Goal: Task Accomplishment & Management: Manage account settings

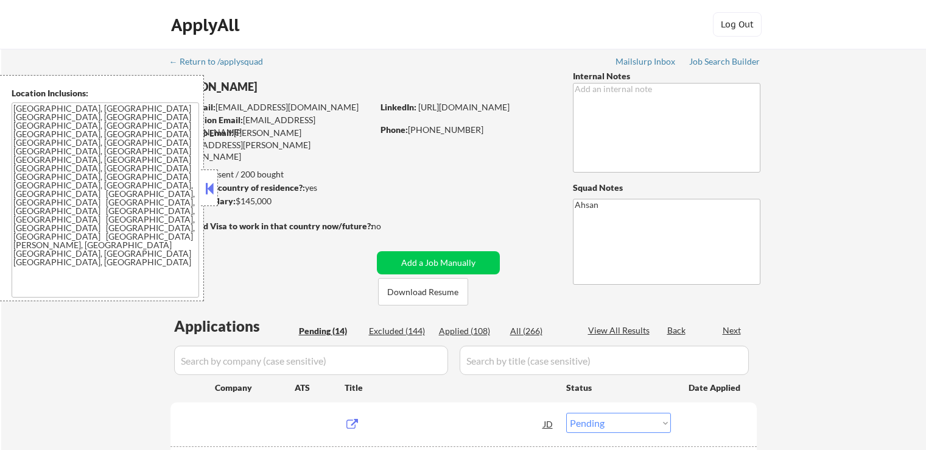
select select ""pending""
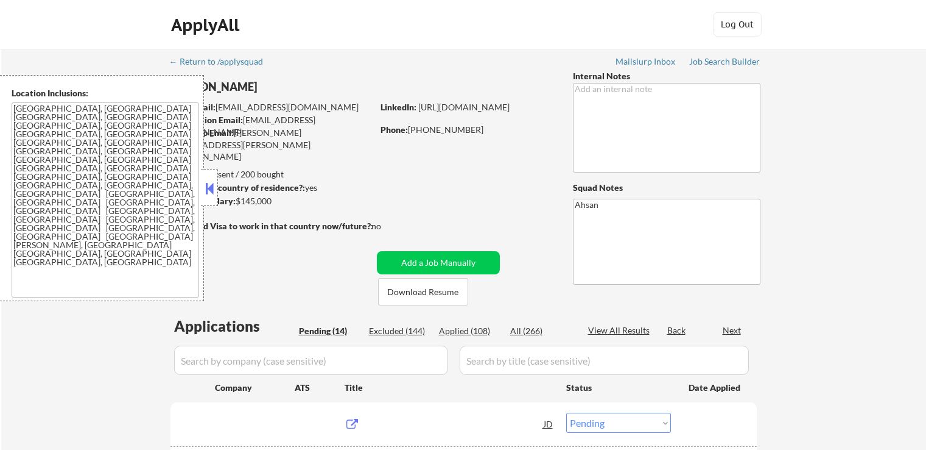
select select ""pending""
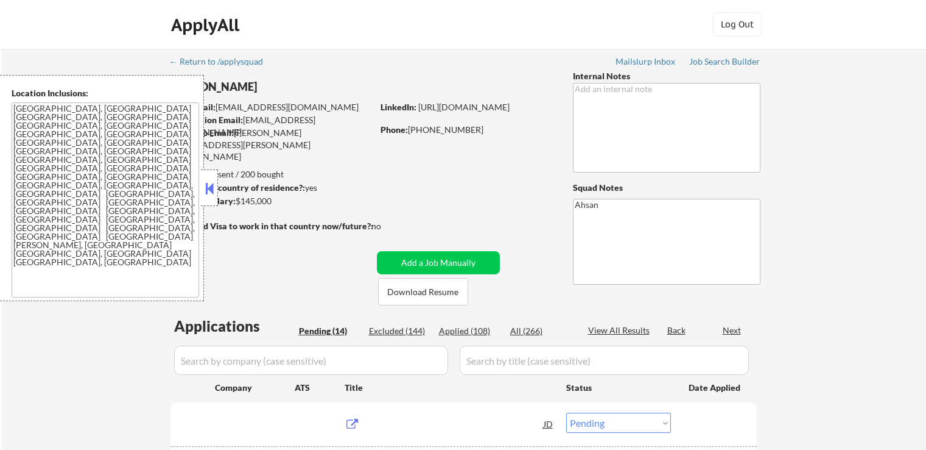
select select ""pending""
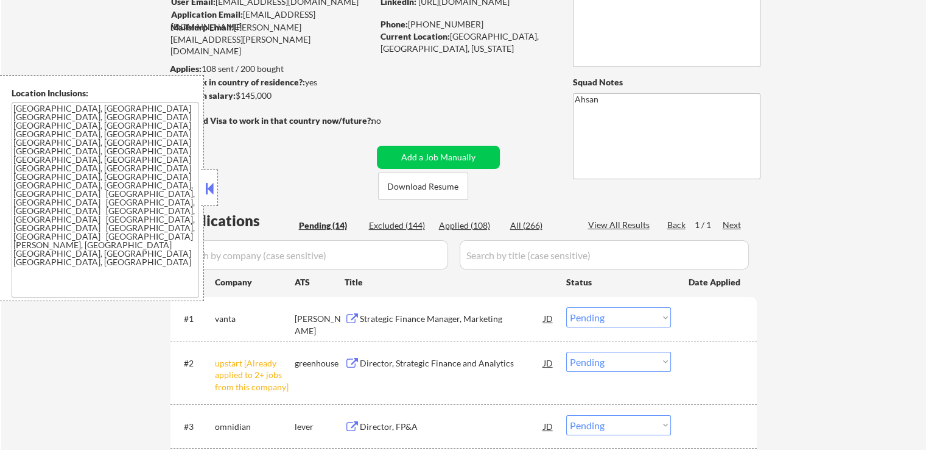
scroll to position [183, 0]
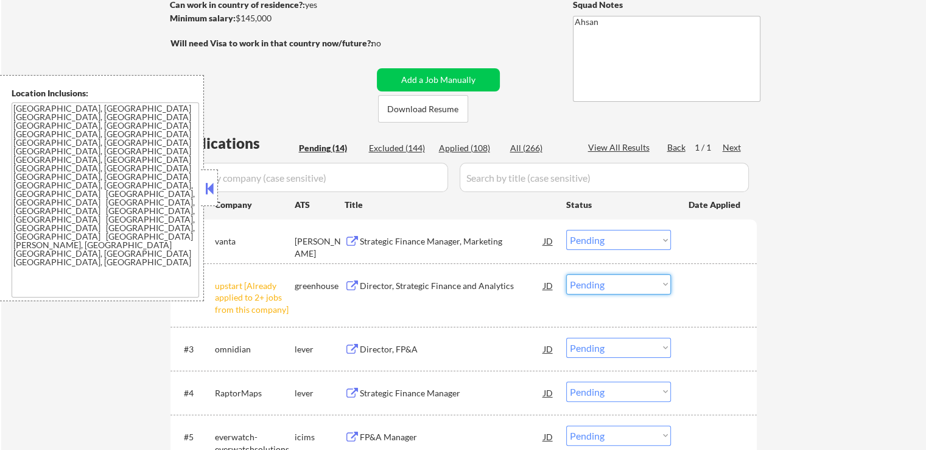
click at [609, 290] on select "Choose an option... Pending Applied Excluded (Questions) Excluded (Expired) Exc…" at bounding box center [618, 284] width 105 height 20
click at [566, 274] on select "Choose an option... Pending Applied Excluded (Questions) Excluded (Expired) Exc…" at bounding box center [618, 284] width 105 height 20
select select ""pending""
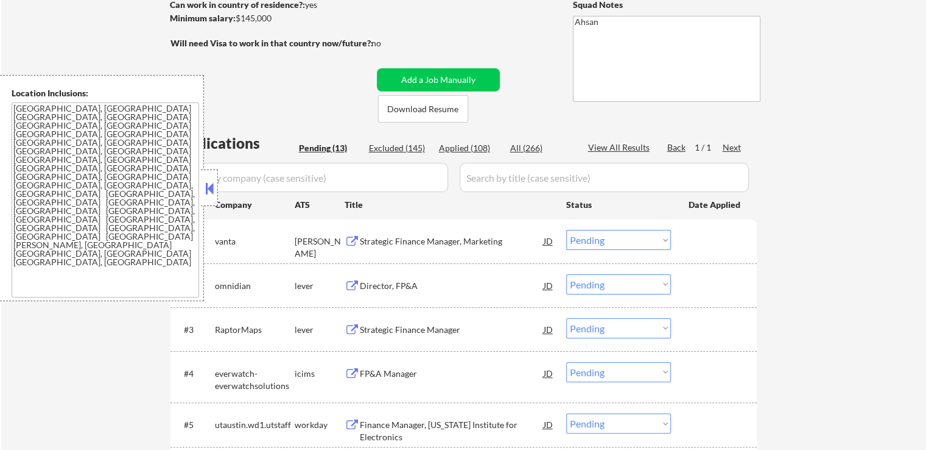
click at [378, 246] on div "Strategic Finance Manager, Marketing" at bounding box center [452, 241] width 184 height 12
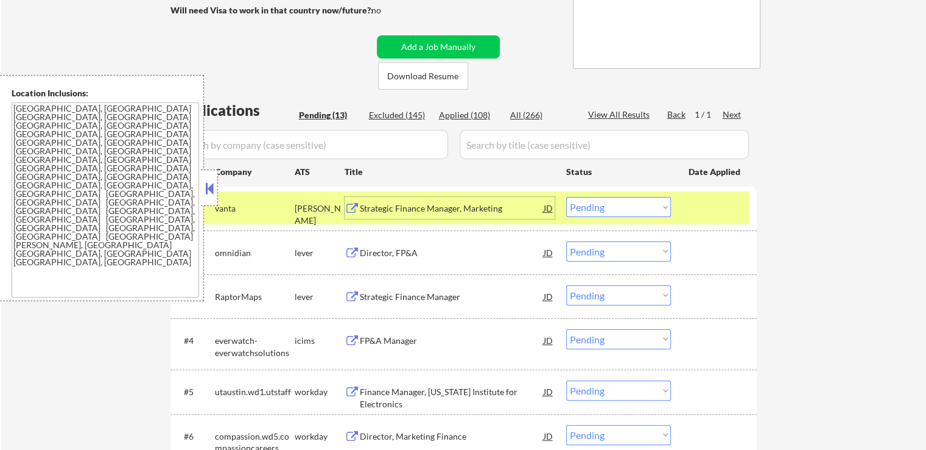
scroll to position [244, 0]
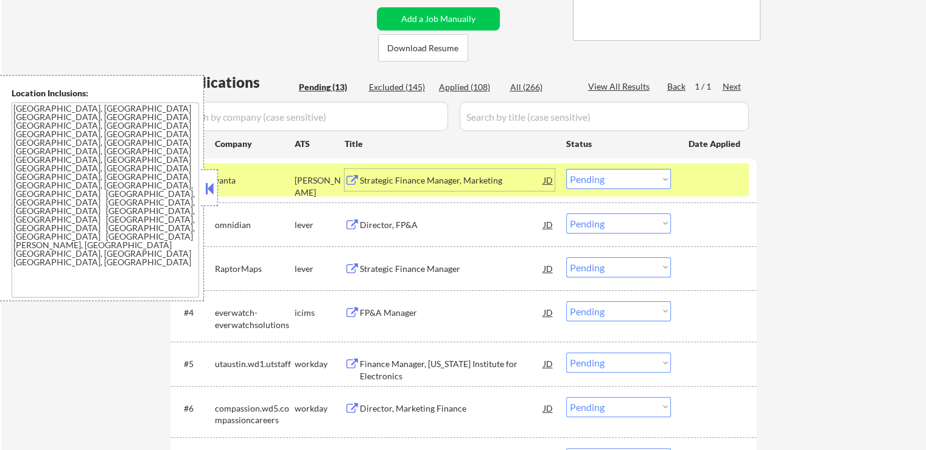
click at [615, 184] on select "Choose an option... Pending Applied Excluded (Questions) Excluded (Expired) Exc…" at bounding box center [618, 179] width 105 height 20
click at [566, 169] on select "Choose an option... Pending Applied Excluded (Questions) Excluded (Expired) Exc…" at bounding box center [618, 179] width 105 height 20
select select ""pending""
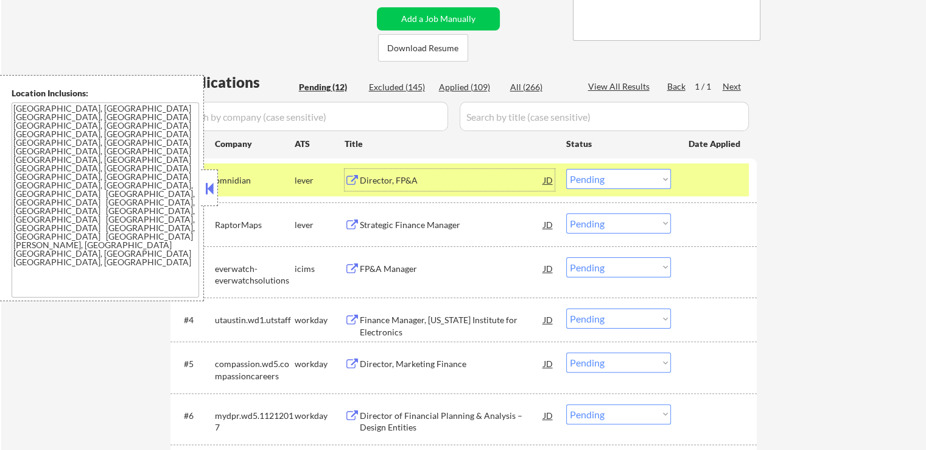
click at [370, 176] on div "Director, FP&A" at bounding box center [452, 180] width 184 height 12
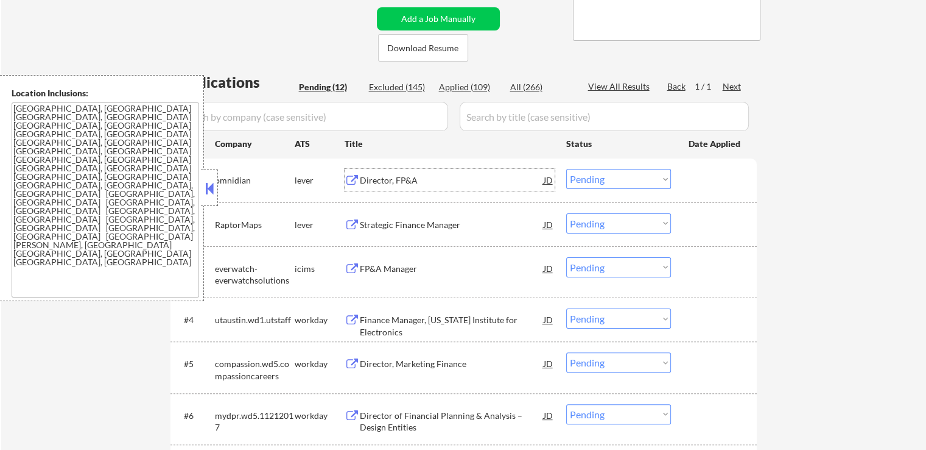
click at [367, 225] on div "Strategic Finance Manager" at bounding box center [452, 225] width 184 height 12
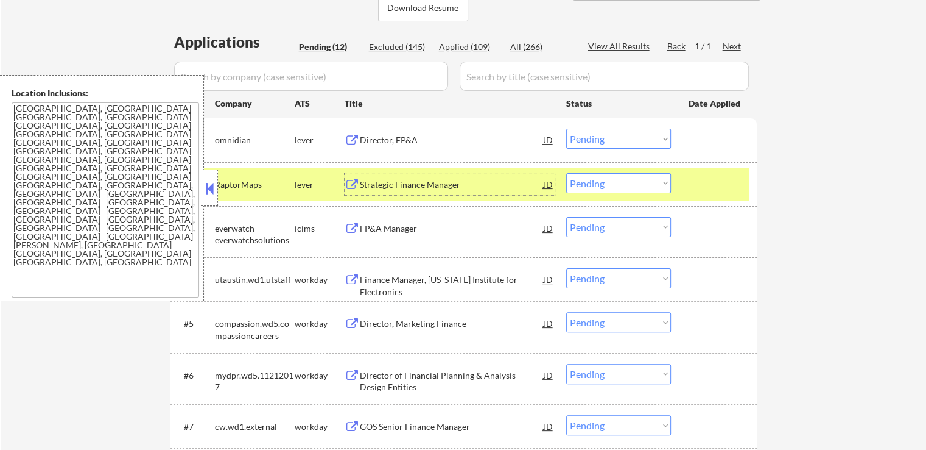
scroll to position [305, 0]
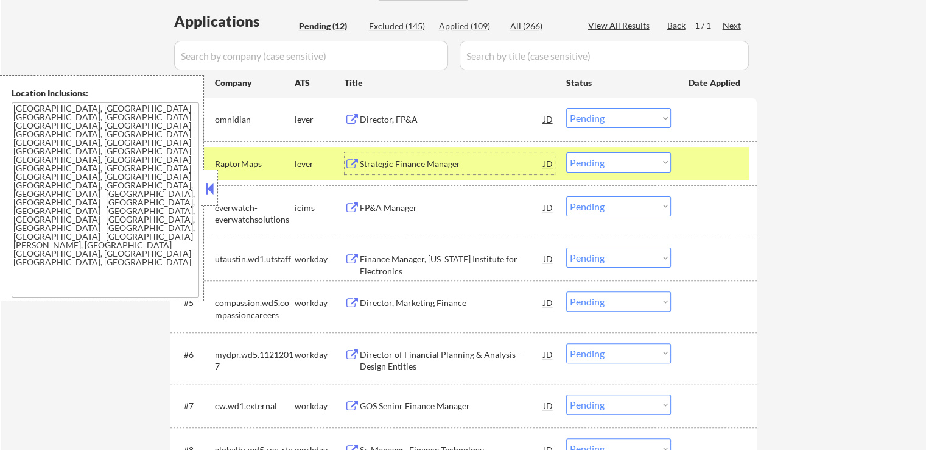
click at [615, 166] on select "Choose an option... Pending Applied Excluded (Questions) Excluded (Expired) Exc…" at bounding box center [618, 162] width 105 height 20
click at [566, 152] on select "Choose an option... Pending Applied Excluded (Questions) Excluded (Expired) Exc…" at bounding box center [618, 162] width 105 height 20
select select ""pending""
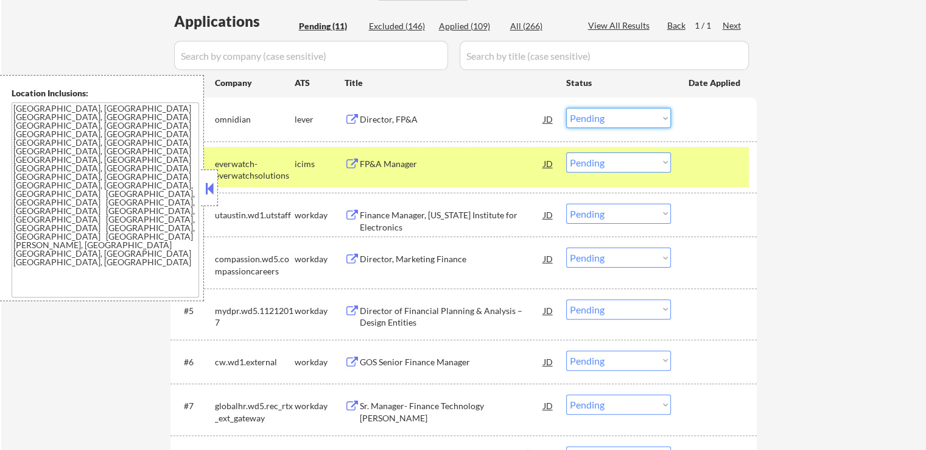
click at [590, 127] on select "Choose an option... Pending Applied Excluded (Questions) Excluded (Expired) Exc…" at bounding box center [618, 118] width 105 height 20
click at [566, 108] on select "Choose an option... Pending Applied Excluded (Questions) Excluded (Expired) Exc…" at bounding box center [618, 118] width 105 height 20
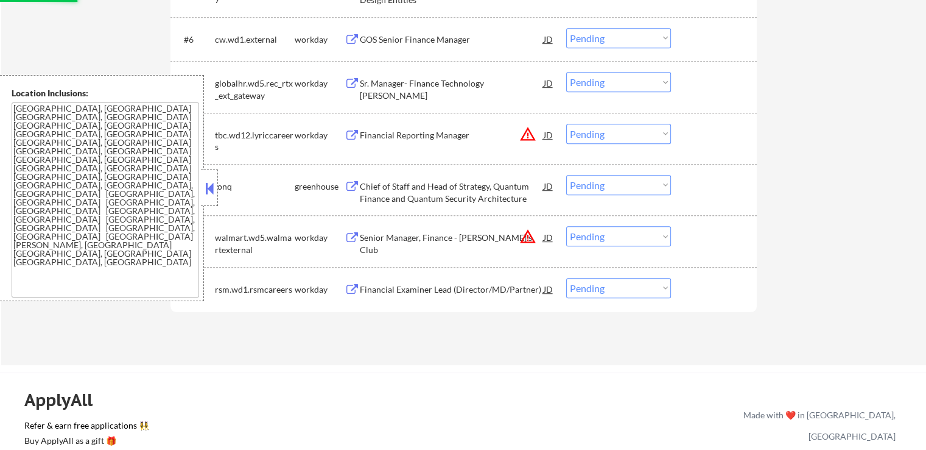
scroll to position [670, 0]
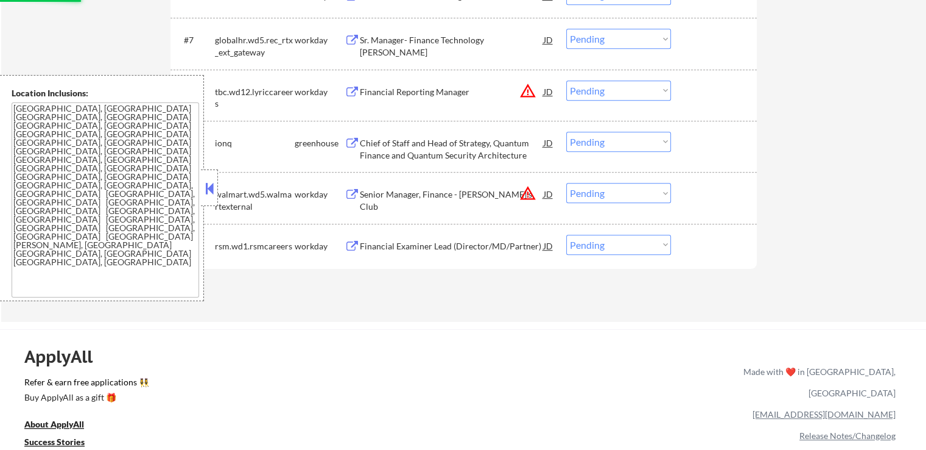
select select ""pending""
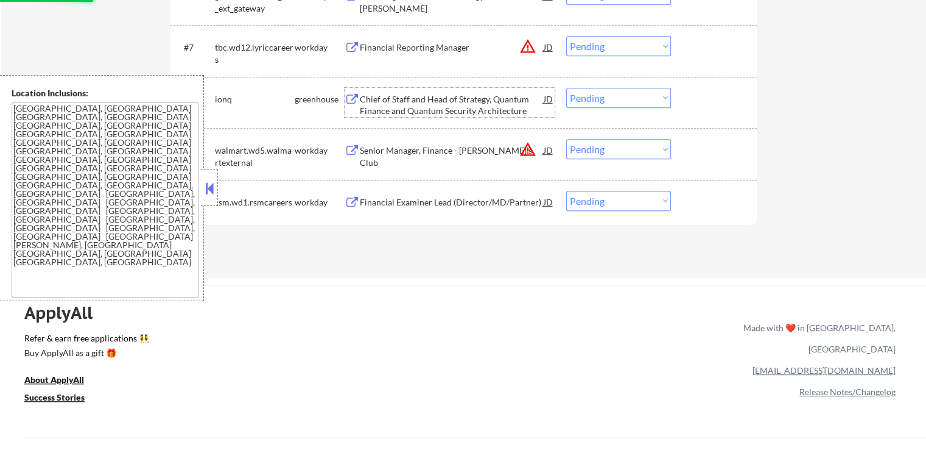
drag, startPoint x: 412, startPoint y: 94, endPoint x: 412, endPoint y: 101, distance: 6.7
click at [412, 98] on div "Chief of Staff and Head of Strategy, Quantum Finance and Quantum Security Archi…" at bounding box center [452, 105] width 184 height 24
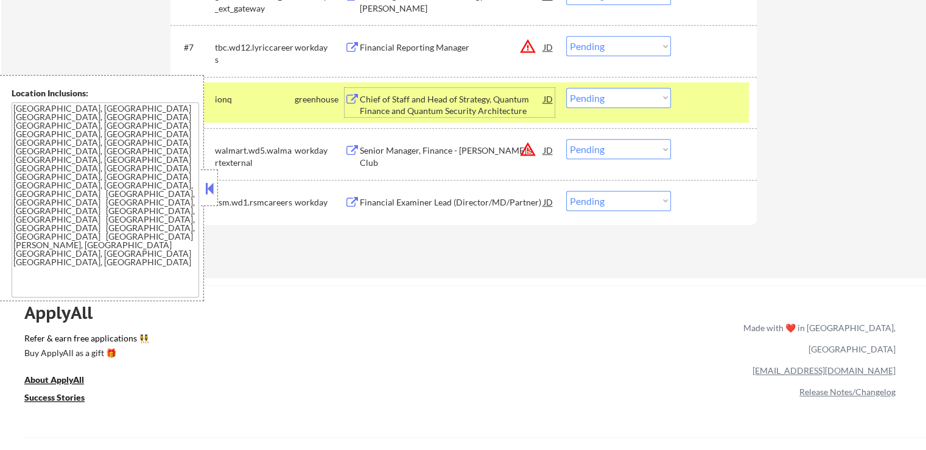
click at [604, 152] on select "Choose an option... Pending Applied Excluded (Questions) Excluded (Expired) Exc…" at bounding box center [618, 149] width 105 height 20
select select ""excluded__location_""
click at [566, 139] on select "Choose an option... Pending Applied Excluded (Questions) Excluded (Expired) Exc…" at bounding box center [618, 149] width 105 height 20
click at [589, 99] on select "Choose an option... Pending Applied Excluded (Questions) Excluded (Expired) Exc…" at bounding box center [618, 98] width 105 height 20
select select ""excluded__expired_""
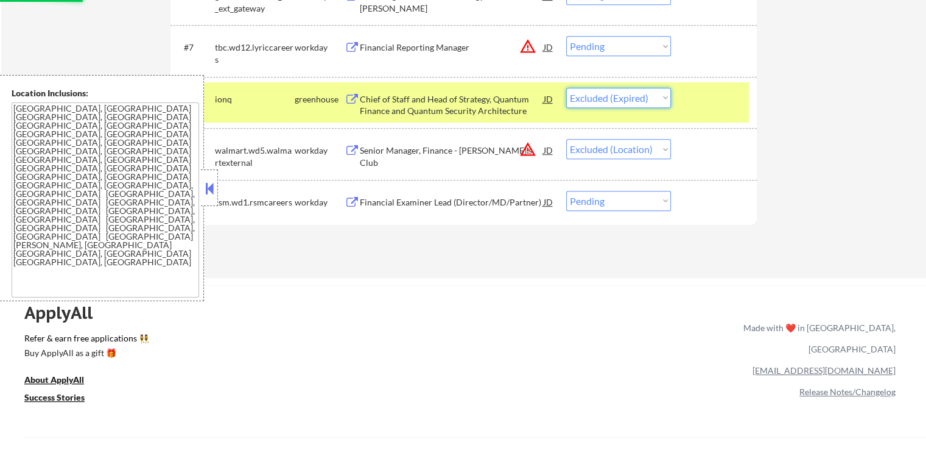
click at [566, 88] on select "Choose an option... Pending Applied Excluded (Questions) Excluded (Expired) Exc…" at bounding box center [618, 98] width 105 height 20
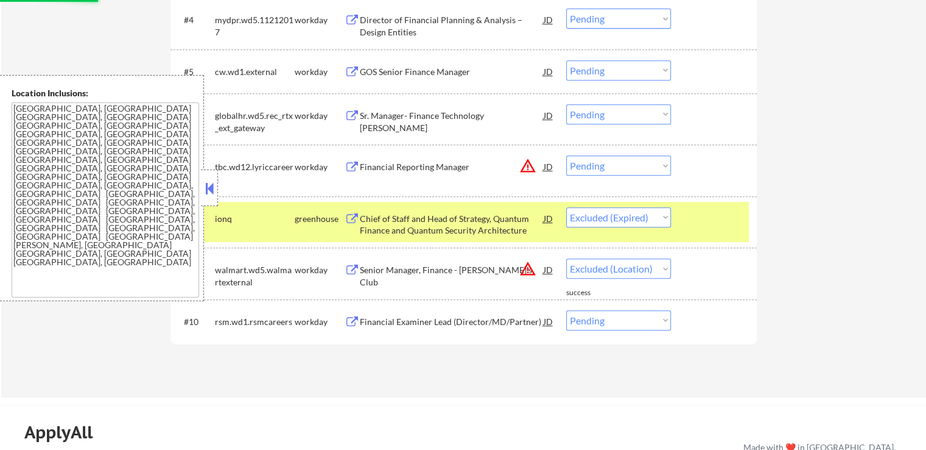
scroll to position [548, 0]
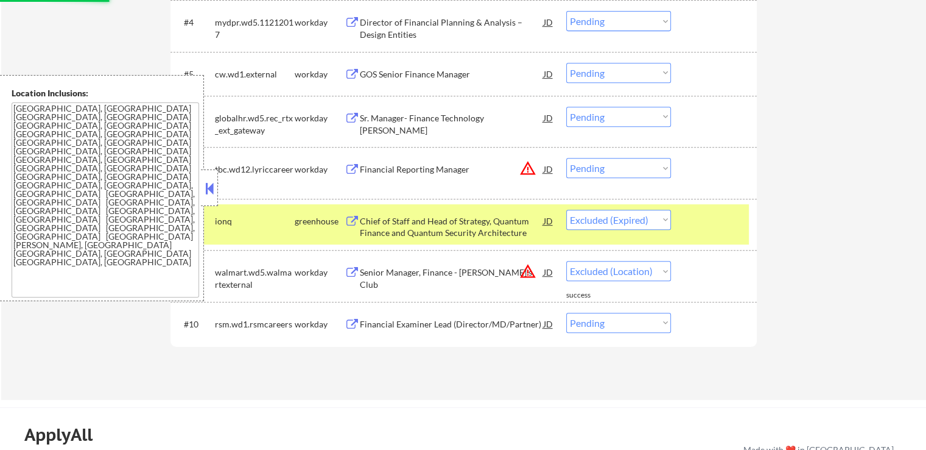
select select ""pending""
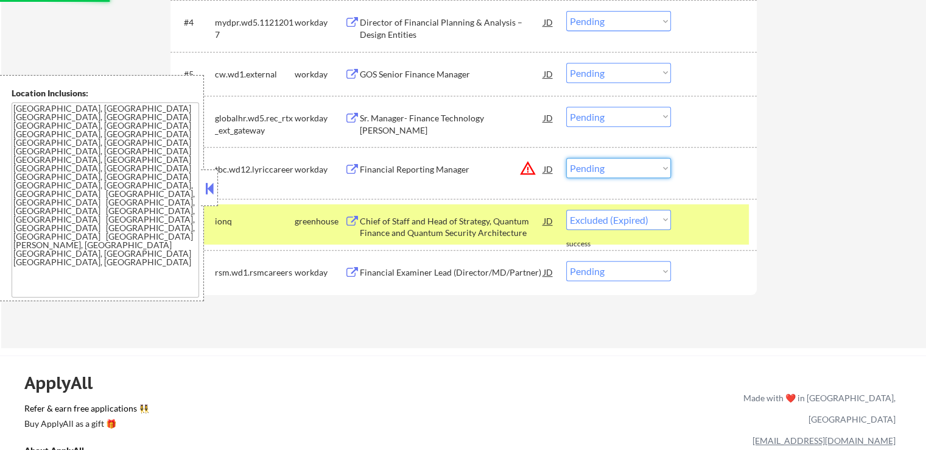
click at [619, 171] on select "Choose an option... Pending Applied Excluded (Questions) Excluded (Expired) Exc…" at bounding box center [618, 168] width 105 height 20
select select ""pending""
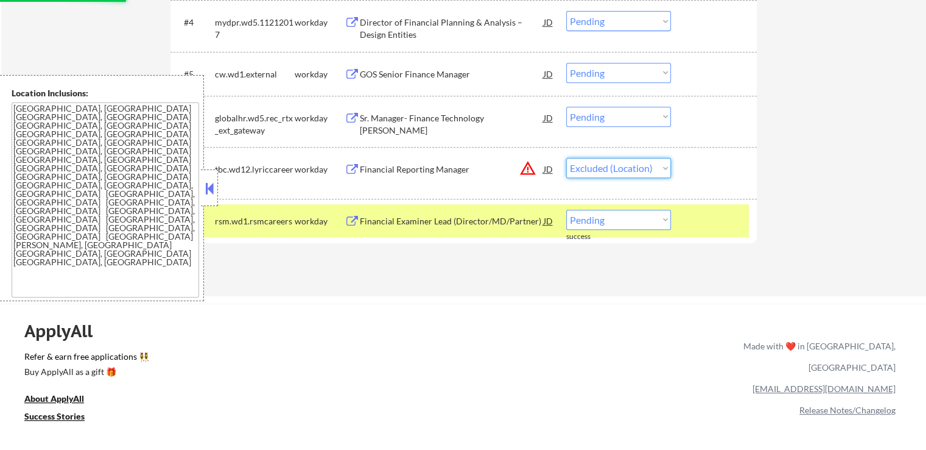
click at [566, 158] on select "Choose an option... Pending Applied Excluded (Questions) Excluded (Expired) Exc…" at bounding box center [618, 168] width 105 height 20
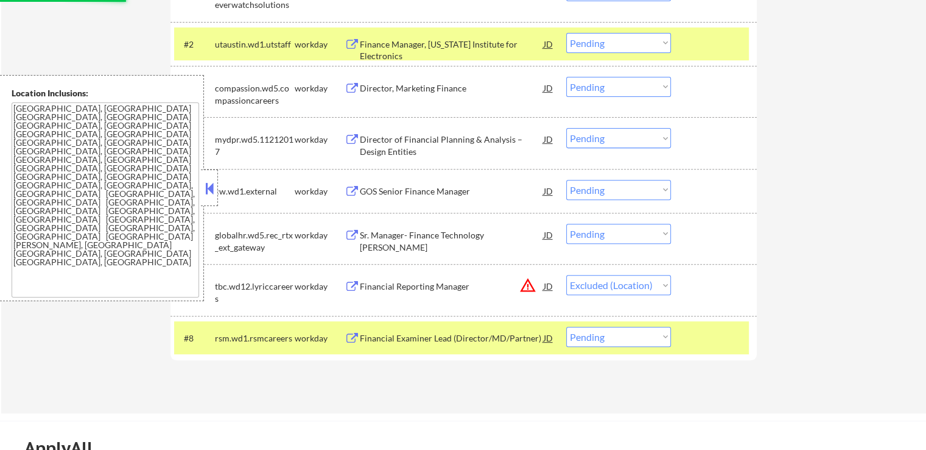
scroll to position [426, 0]
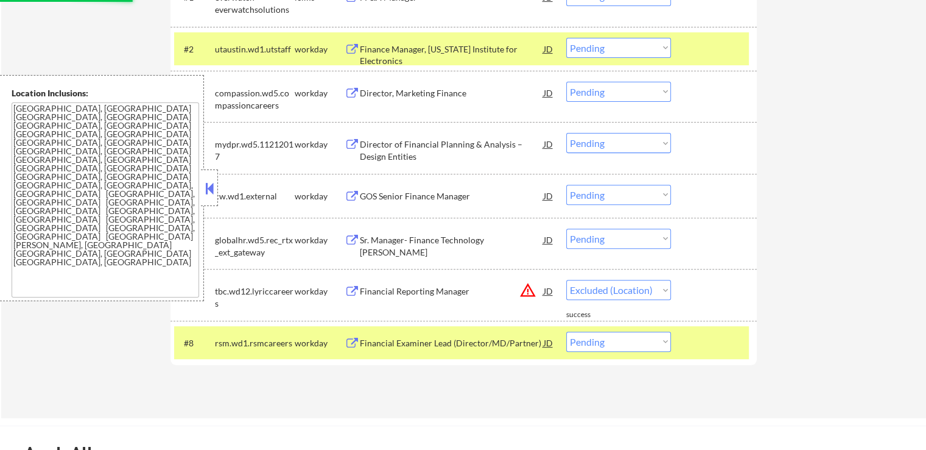
select select ""pending""
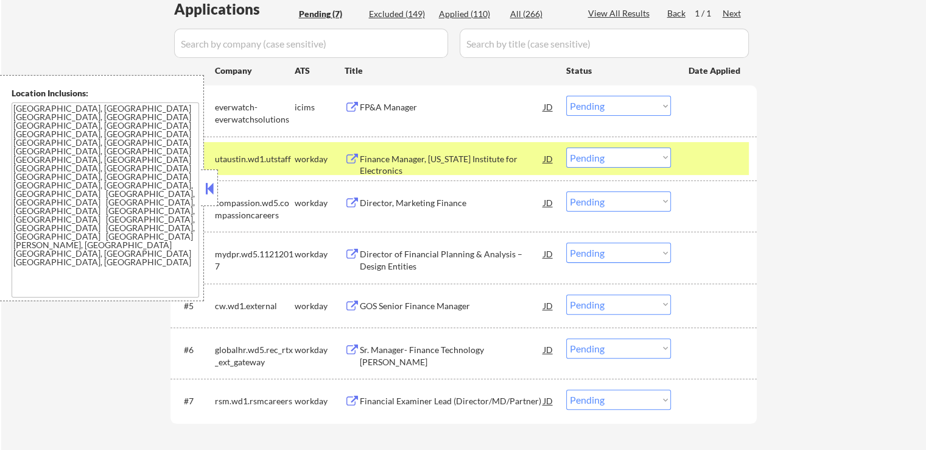
scroll to position [305, 0]
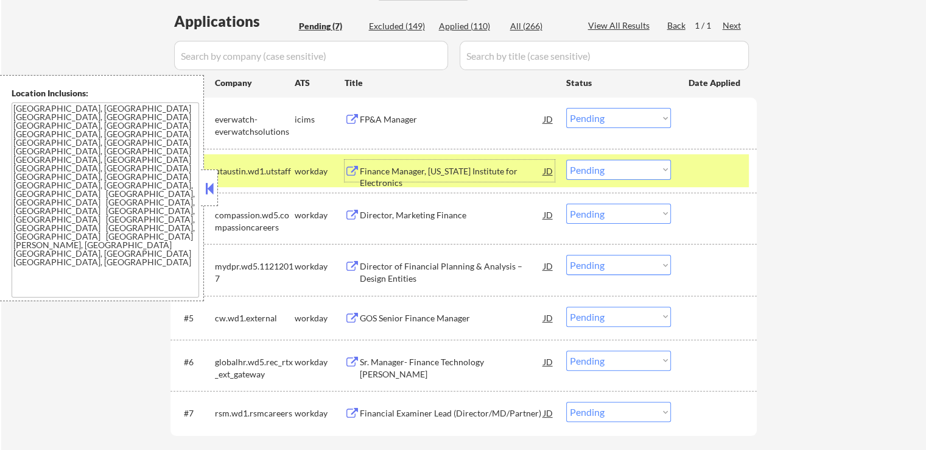
click at [506, 171] on div "Finance Manager, [US_STATE] Institute for Electronics" at bounding box center [452, 177] width 184 height 24
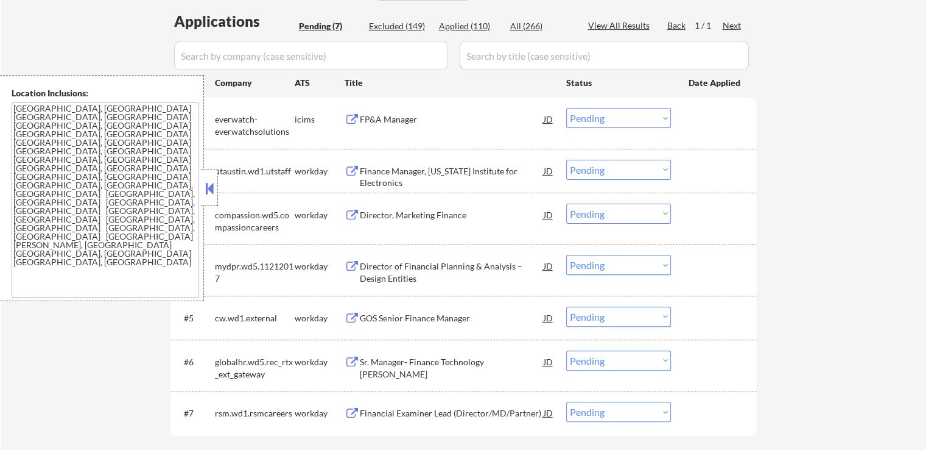
click at [416, 213] on div "Director, Marketing Finance" at bounding box center [452, 215] width 184 height 12
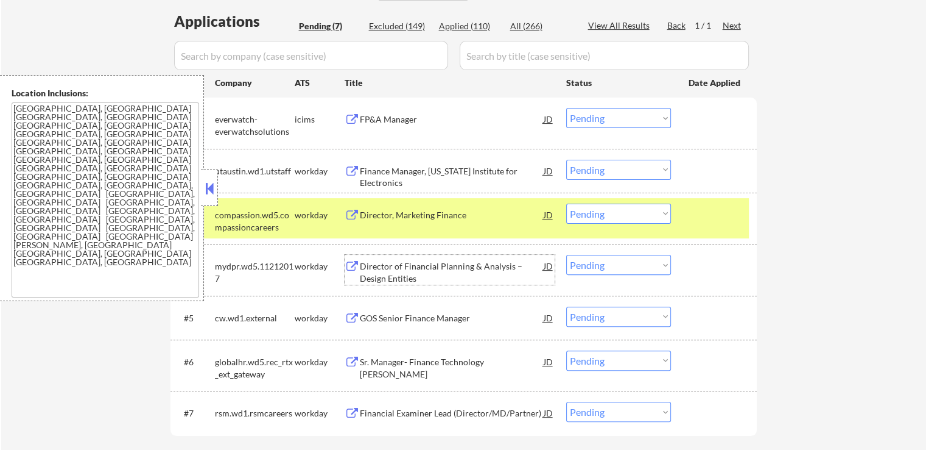
click at [406, 262] on div "Director of Financial Planning & Analysis – Design Entities" at bounding box center [452, 272] width 184 height 24
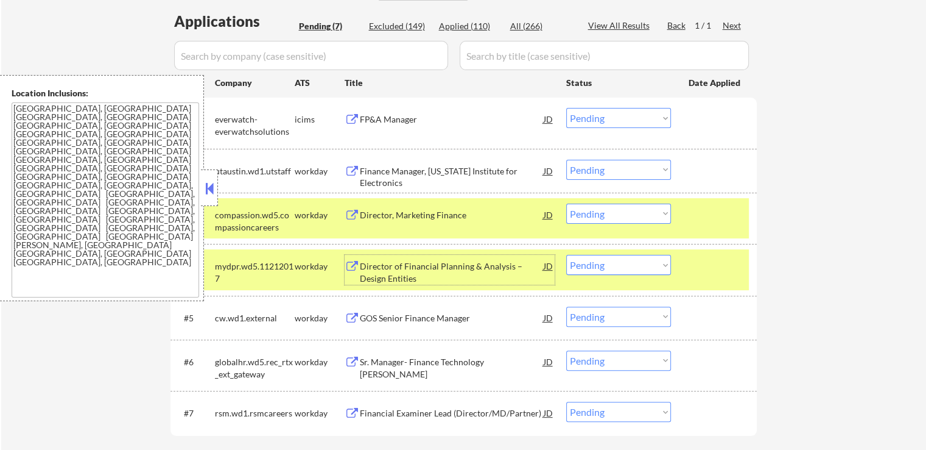
scroll to position [365, 0]
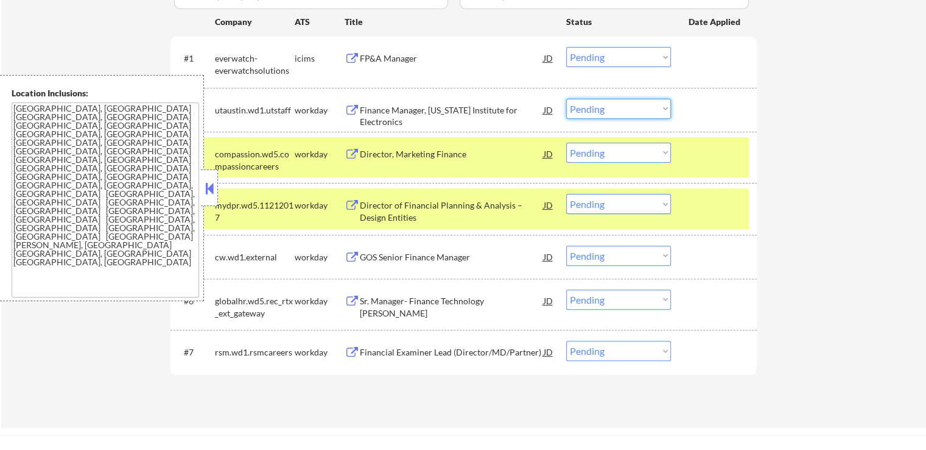
click at [605, 105] on select "Choose an option... Pending Applied Excluded (Questions) Excluded (Expired) Exc…" at bounding box center [618, 109] width 105 height 20
click at [566, 99] on select "Choose an option... Pending Applied Excluded (Questions) Excluded (Expired) Exc…" at bounding box center [618, 109] width 105 height 20
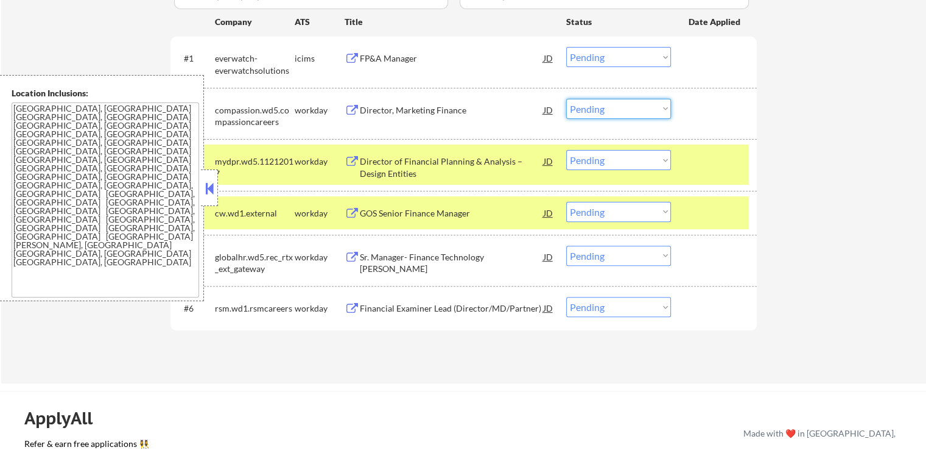
drag, startPoint x: 614, startPoint y: 110, endPoint x: 618, endPoint y: 116, distance: 7.4
click at [614, 110] on select "Choose an option... Pending Applied Excluded (Questions) Excluded (Expired) Exc…" at bounding box center [618, 109] width 105 height 20
click at [566, 99] on select "Choose an option... Pending Applied Excluded (Questions) Excluded (Expired) Exc…" at bounding box center [618, 109] width 105 height 20
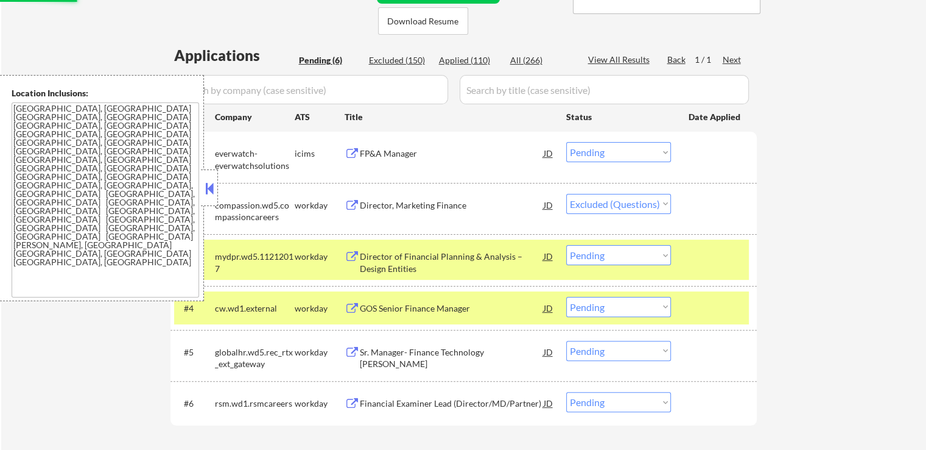
scroll to position [244, 0]
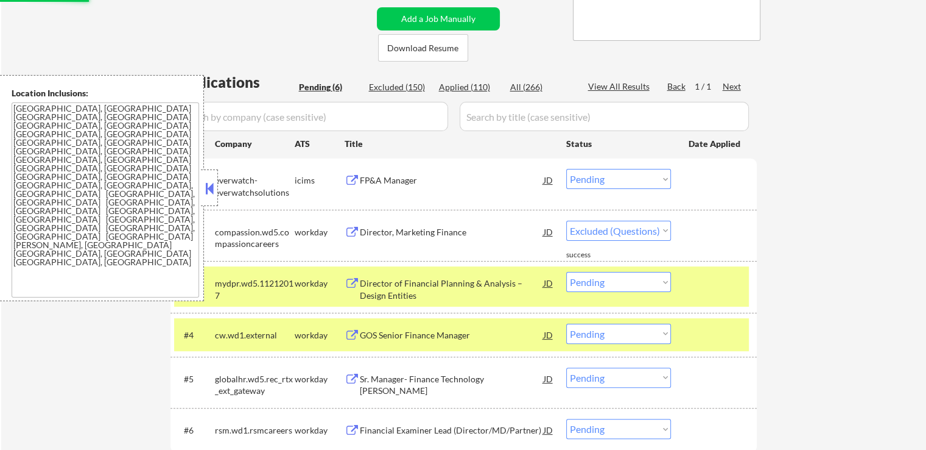
select select ""pending""
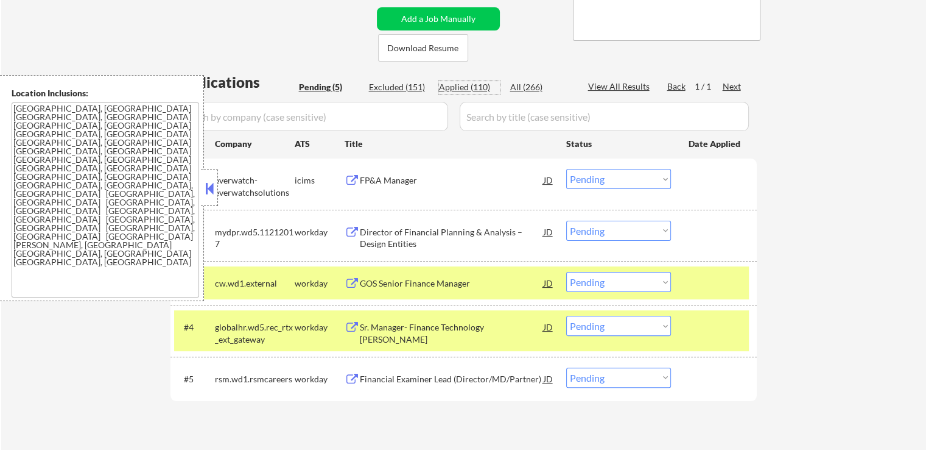
click at [475, 91] on div "Applied (110)" at bounding box center [469, 87] width 61 height 12
click at [463, 88] on div "Applied (110)" at bounding box center [469, 87] width 61 height 12
select select ""applied""
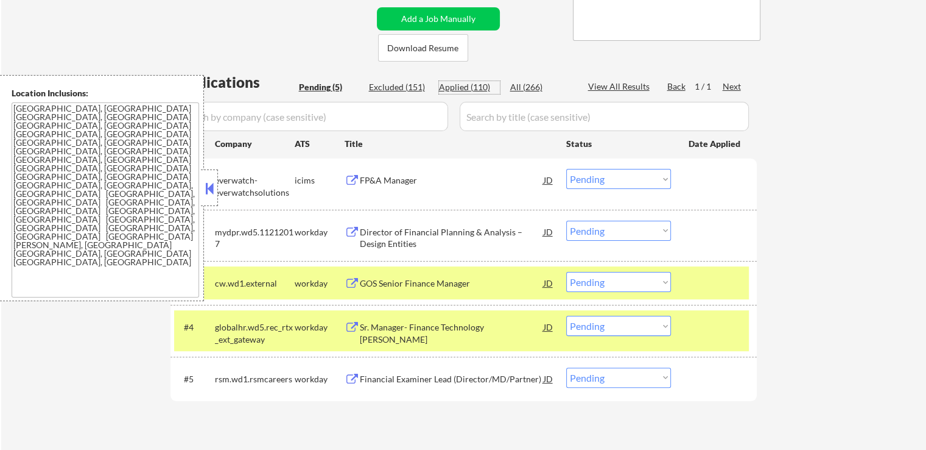
select select ""applied""
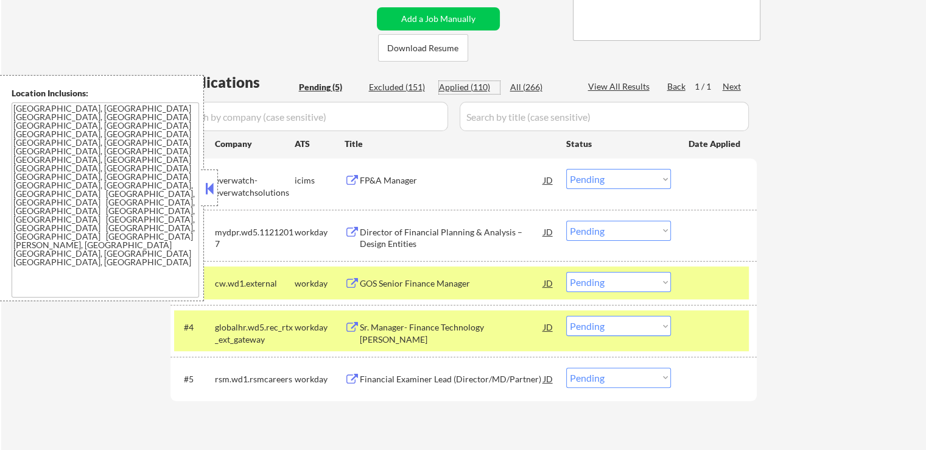
select select ""applied""
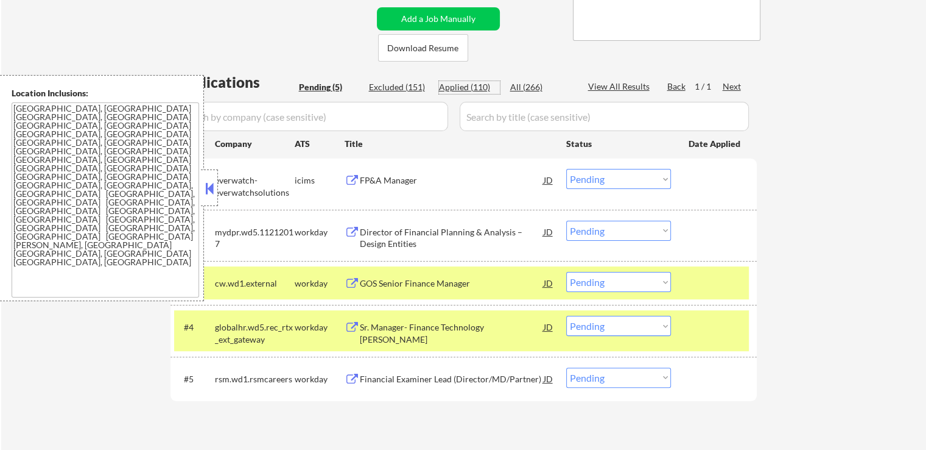
select select ""applied""
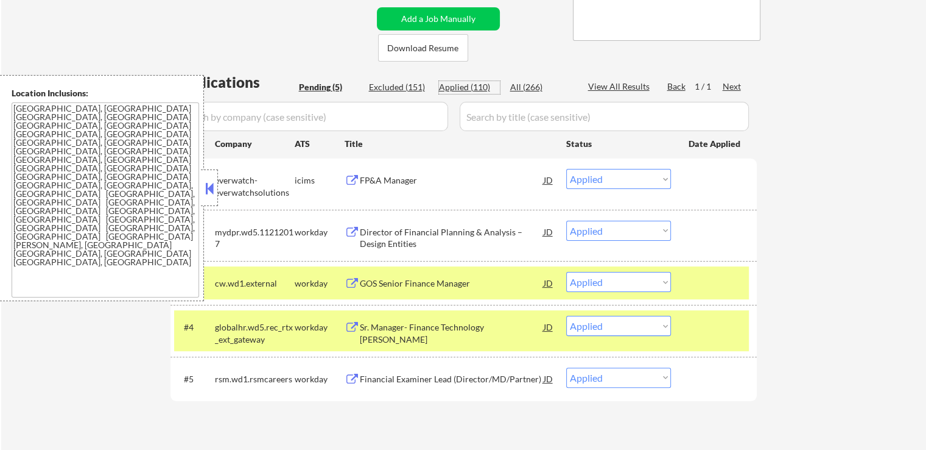
select select ""applied""
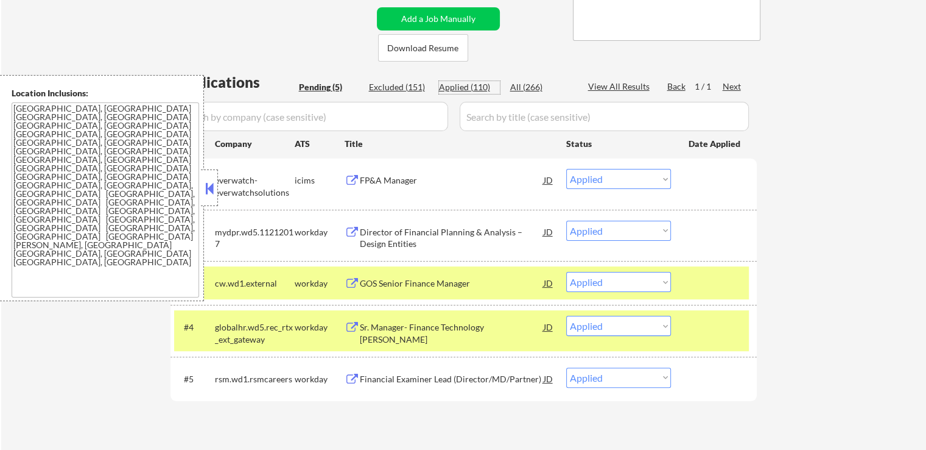
select select ""applied""
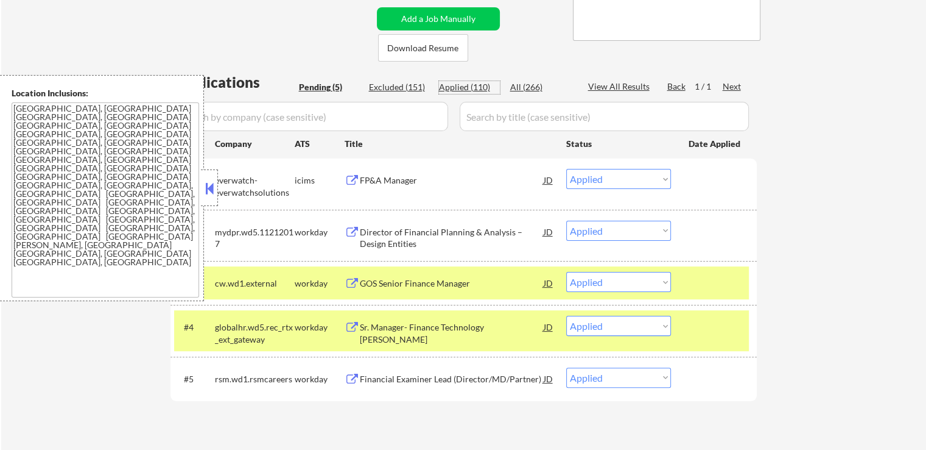
select select ""applied""
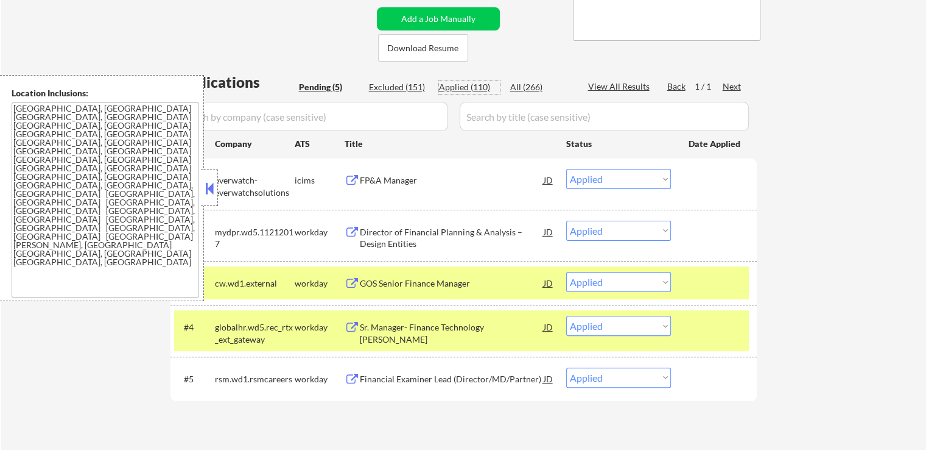
select select ""applied""
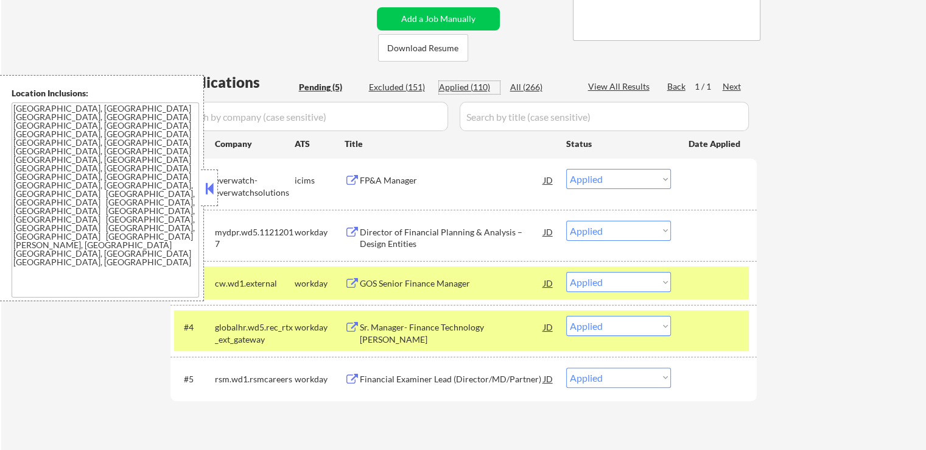
select select ""applied""
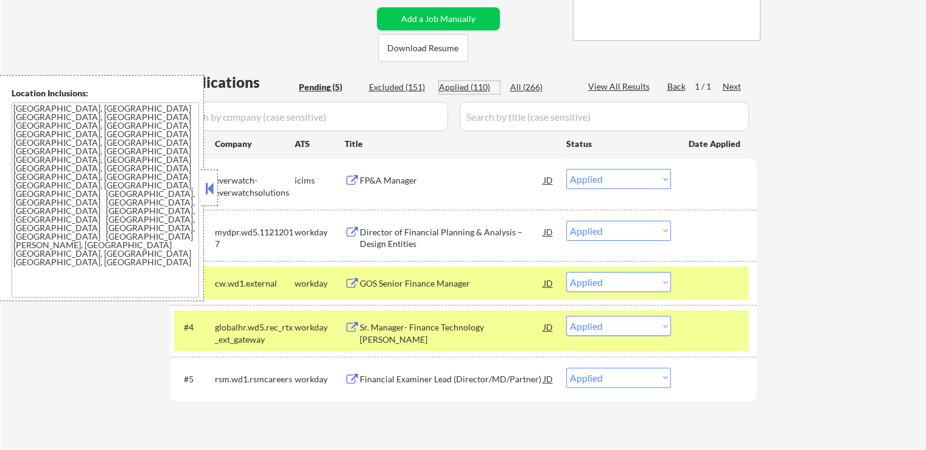
select select ""applied""
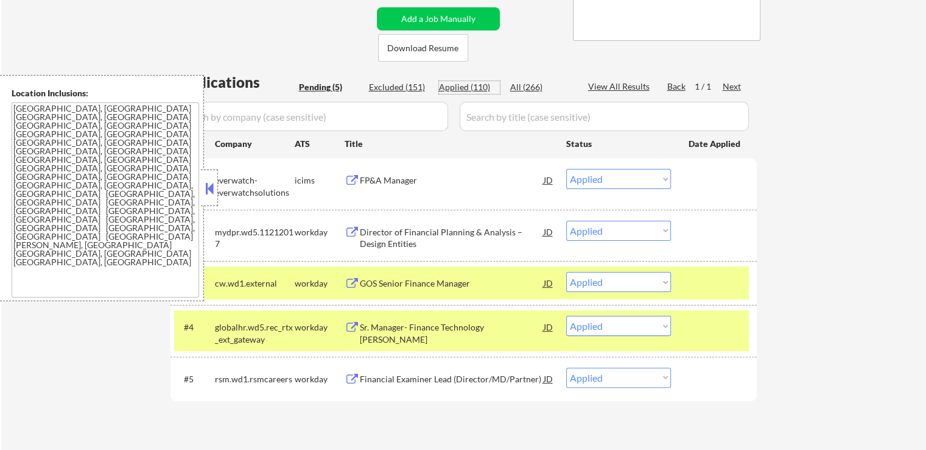
select select ""applied""
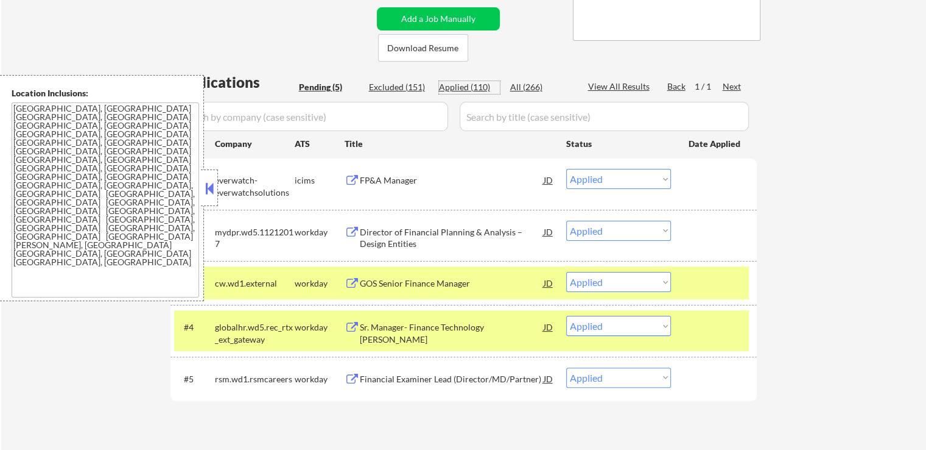
select select ""applied""
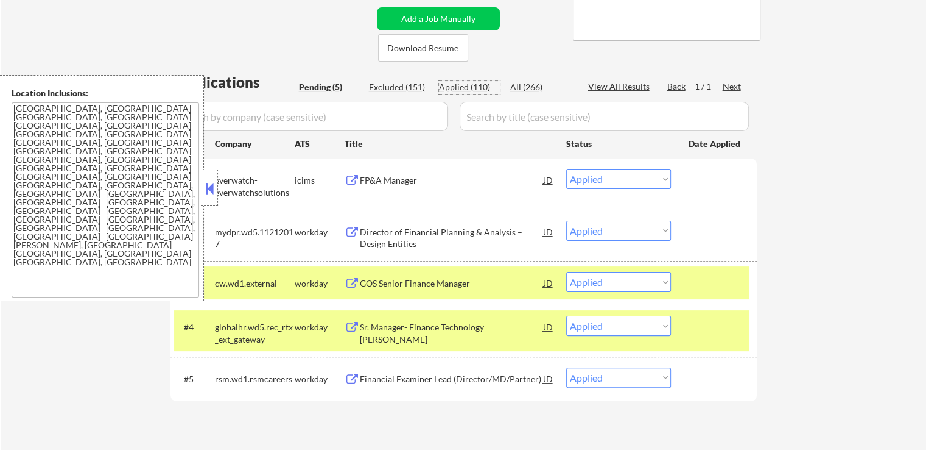
select select ""applied""
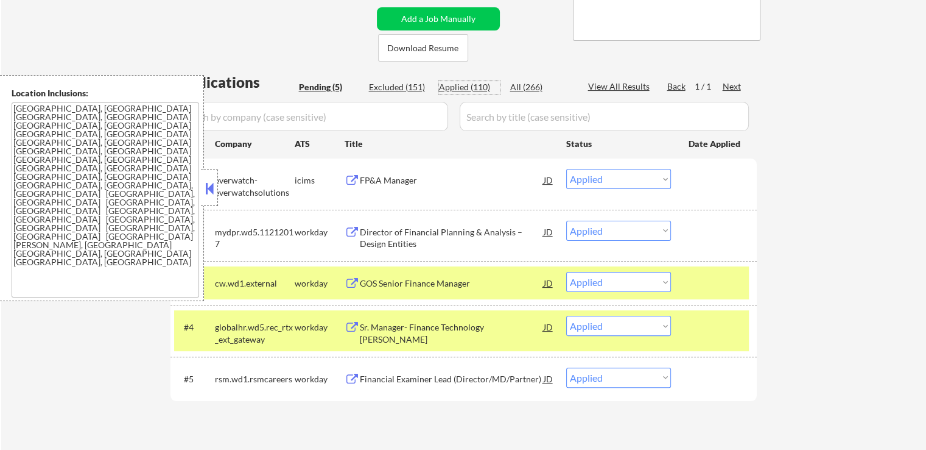
select select ""applied""
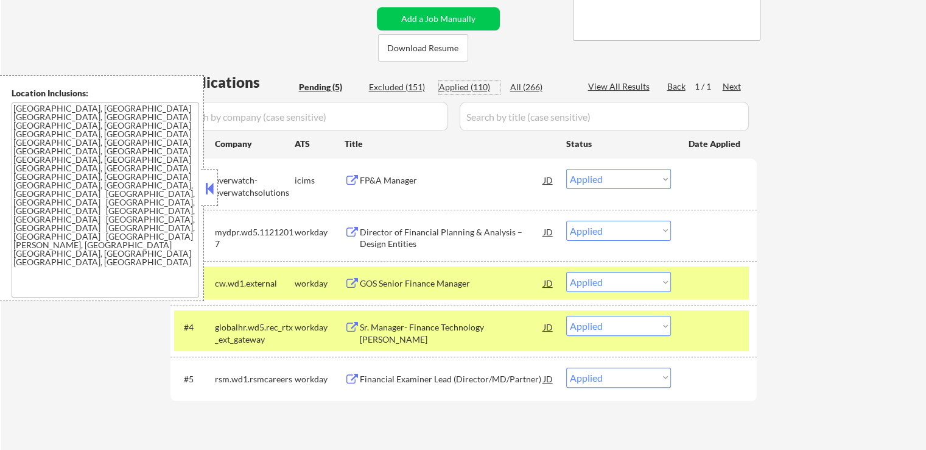
select select ""applied""
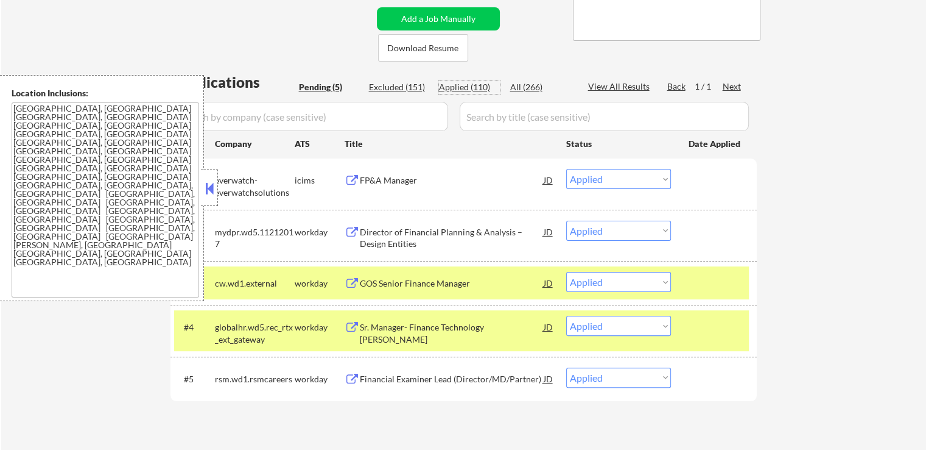
select select ""applied""
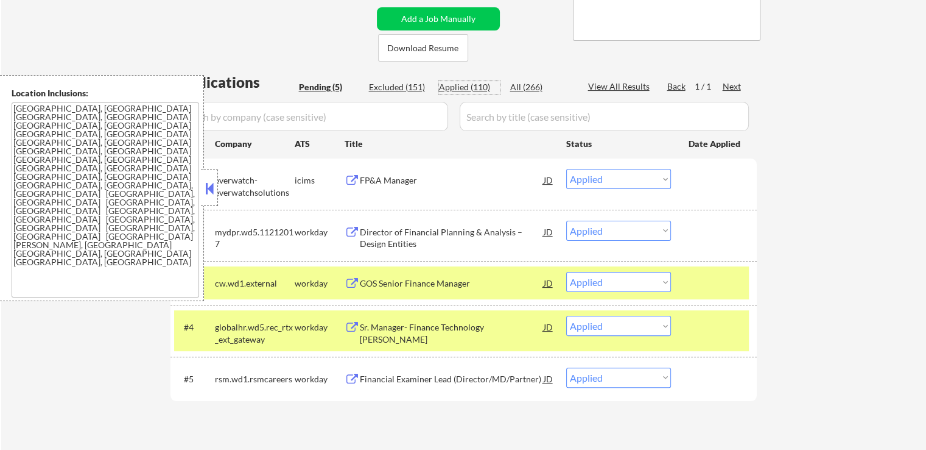
select select ""applied""
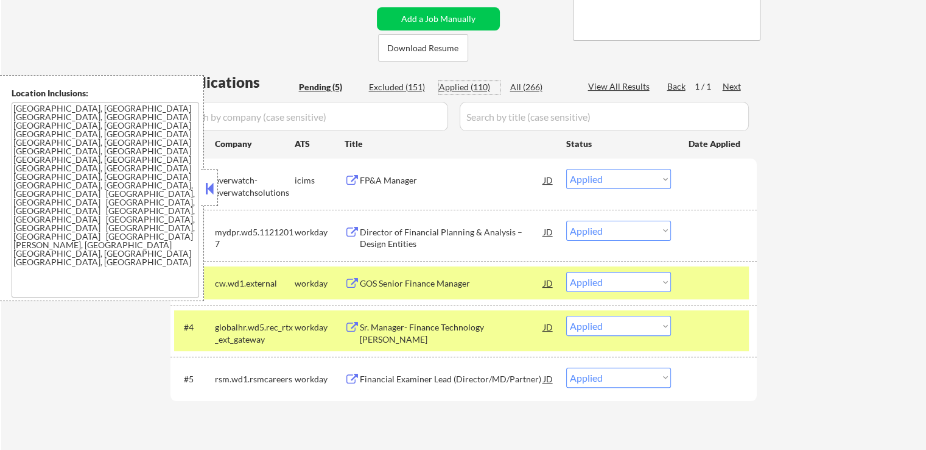
select select ""applied""
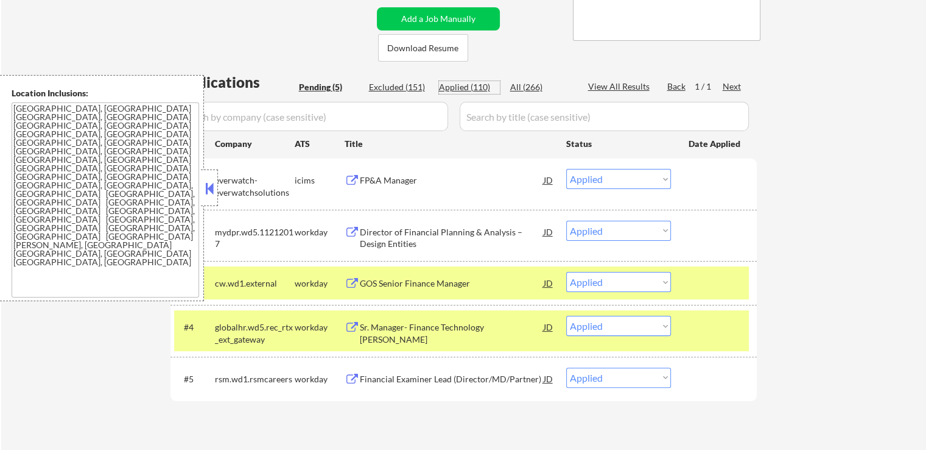
select select ""applied""
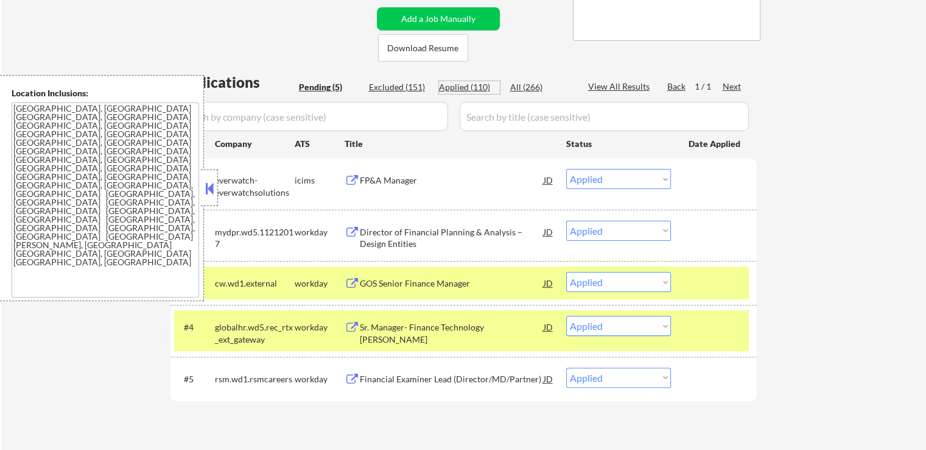
select select ""applied""
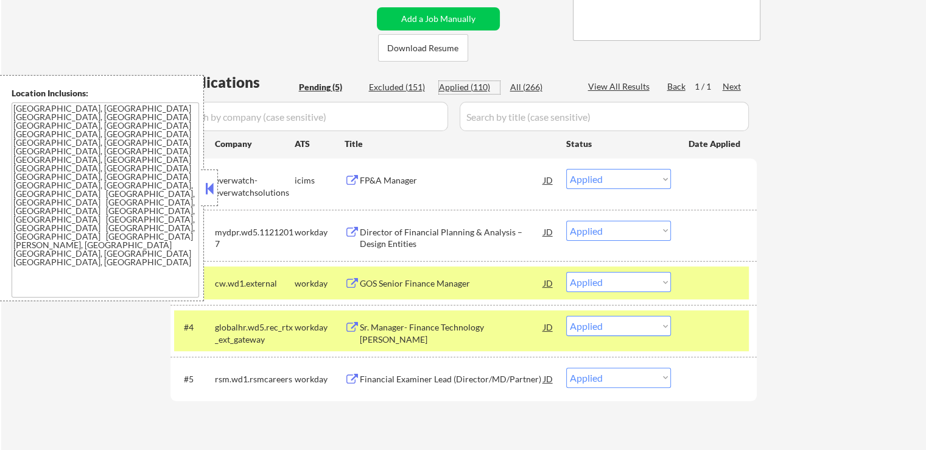
select select ""applied""
